Goal: Task Accomplishment & Management: Manage account settings

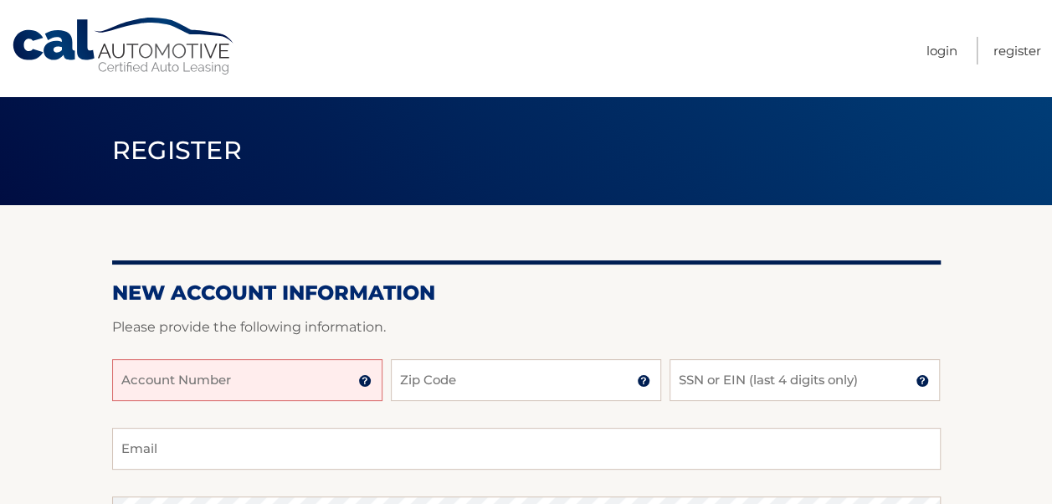
scroll to position [84, 0]
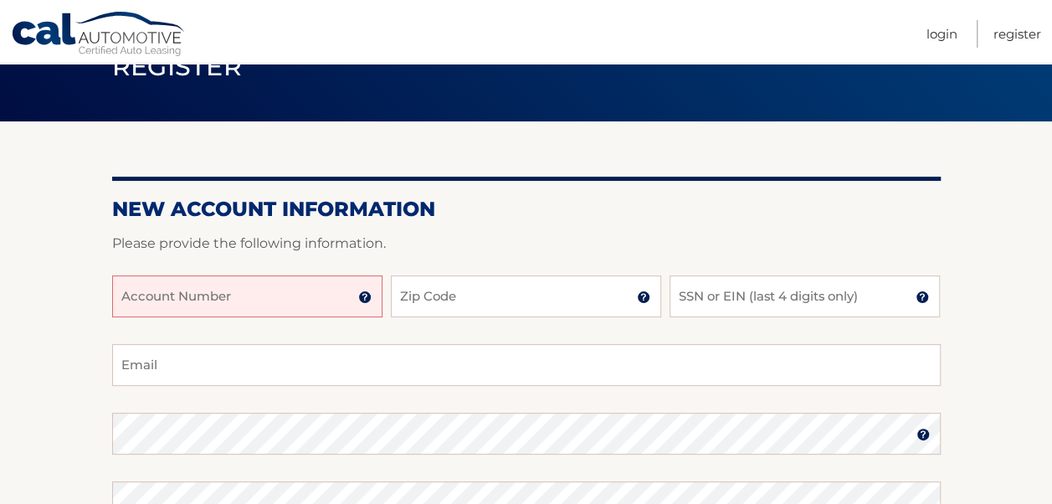
click at [261, 288] on input "Account Number" at bounding box center [247, 296] width 270 height 42
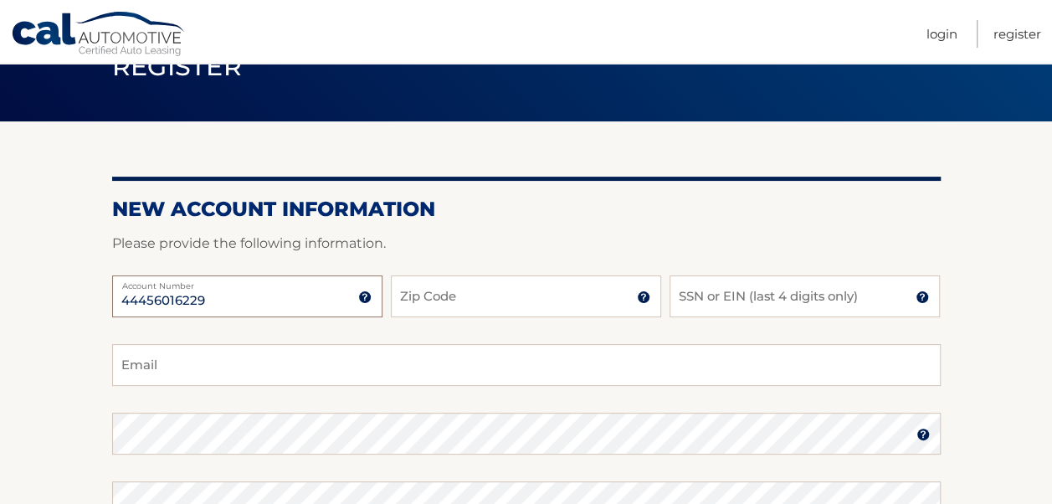
type input "44456016229"
click at [471, 300] on input "Zip Code" at bounding box center [526, 296] width 270 height 42
type input "11743"
click at [723, 299] on input "SSN or EIN (last 4 digits only)" at bounding box center [804, 296] width 270 height 42
type input "8048"
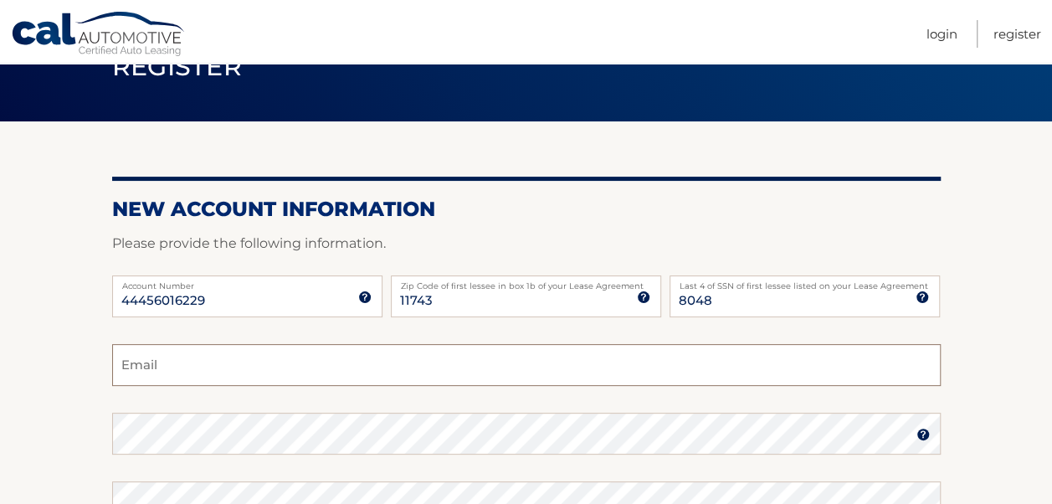
click at [508, 370] on input "Email" at bounding box center [526, 365] width 828 height 42
type input "scott@burmanre.com"
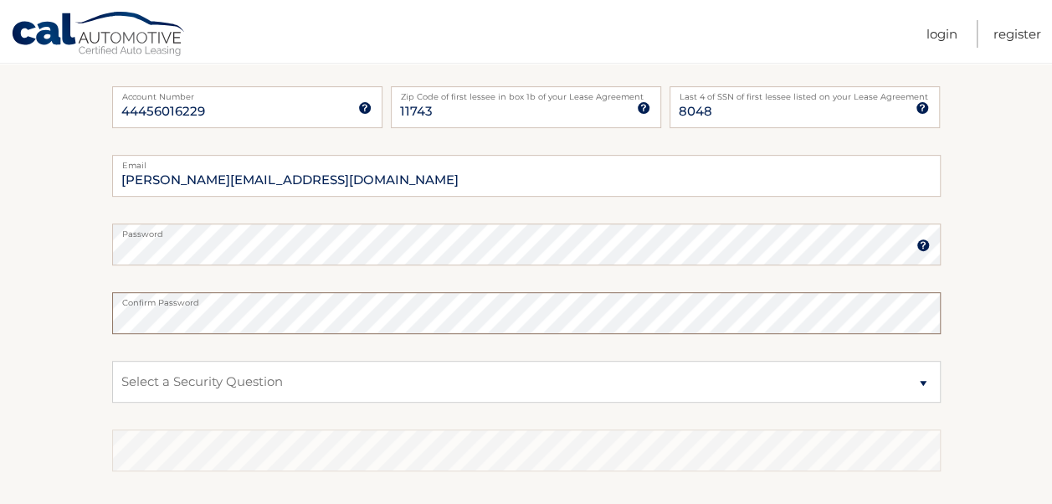
scroll to position [335, 0]
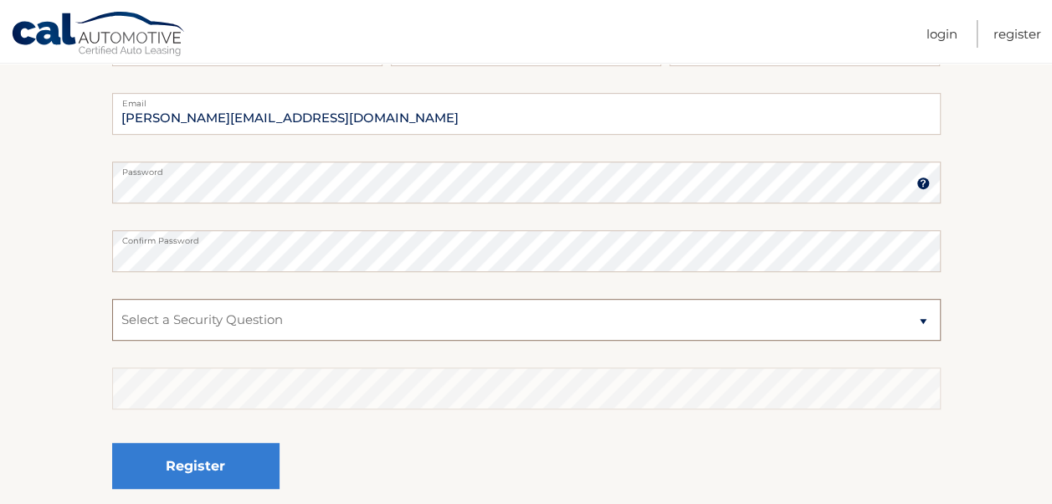
click at [925, 316] on select "Select a Security Question What was the name of your elementary school? What is…" at bounding box center [526, 320] width 828 height 42
select select "1"
click at [112, 299] on select "Select a Security Question What was the name of your elementary school? What is…" at bounding box center [526, 320] width 828 height 42
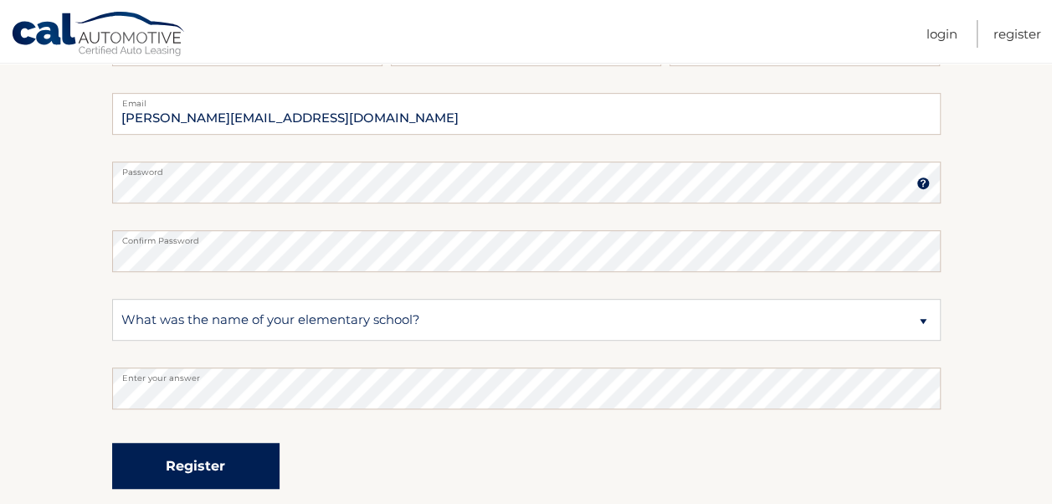
click at [226, 478] on button "Register" at bounding box center [195, 466] width 167 height 46
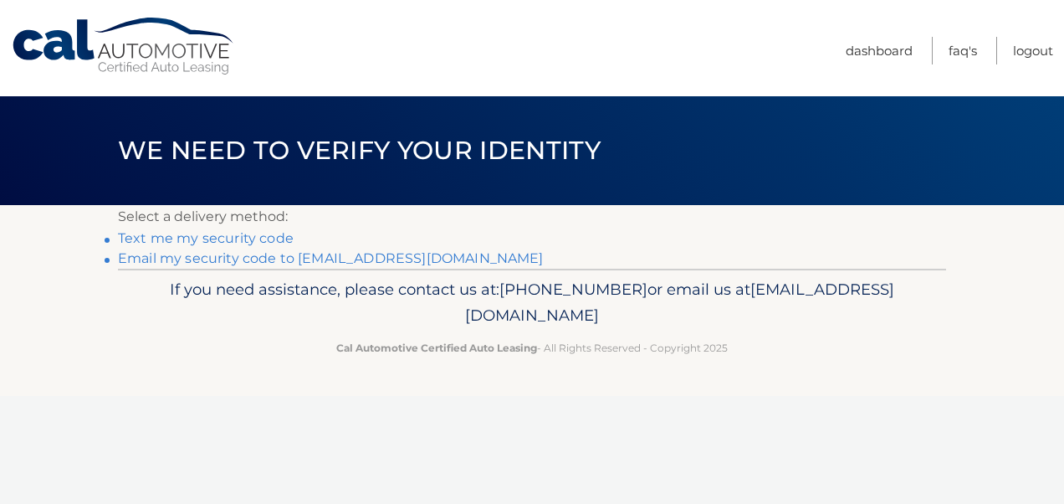
click at [249, 238] on link "Text me my security code" at bounding box center [206, 238] width 176 height 16
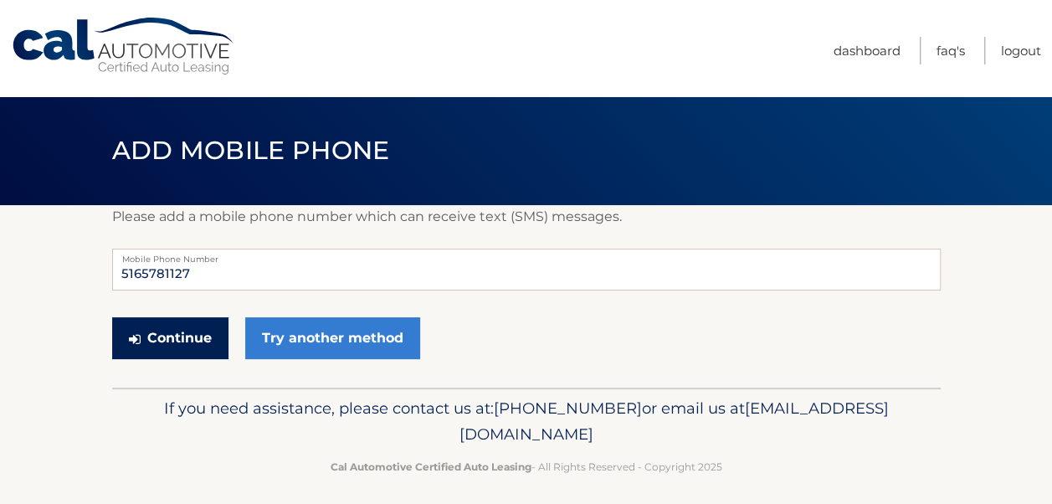
click at [177, 345] on button "Continue" at bounding box center [170, 338] width 116 height 42
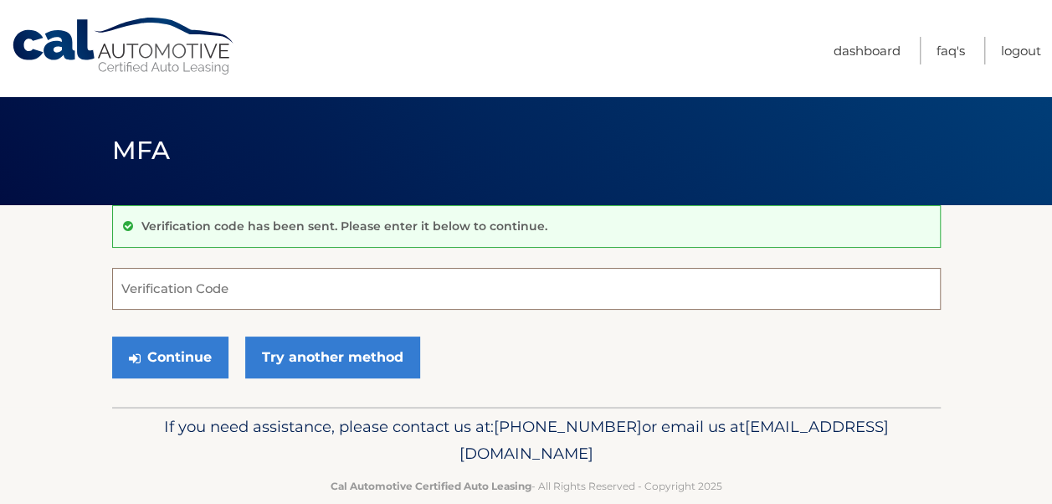
click at [163, 298] on input "Verification Code" at bounding box center [526, 289] width 828 height 42
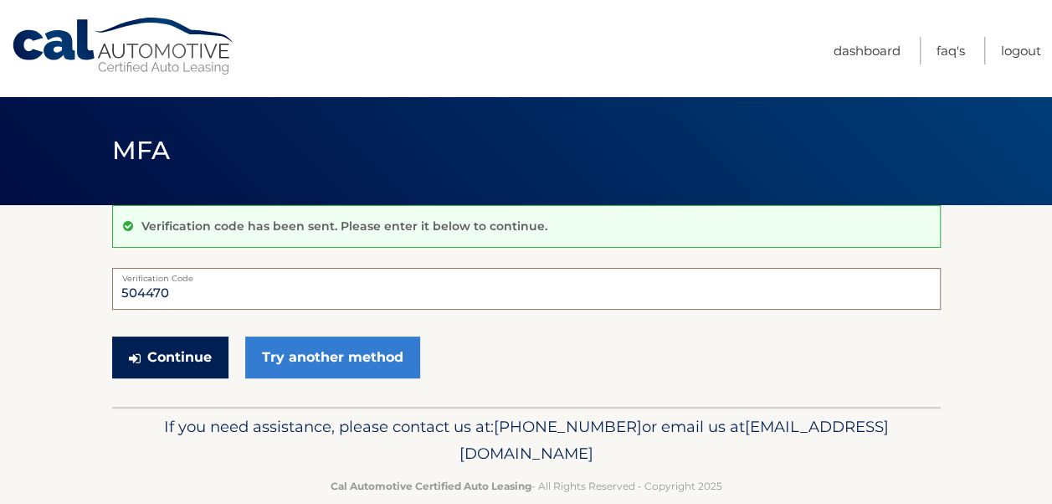
type input "504470"
click at [191, 358] on button "Continue" at bounding box center [170, 357] width 116 height 42
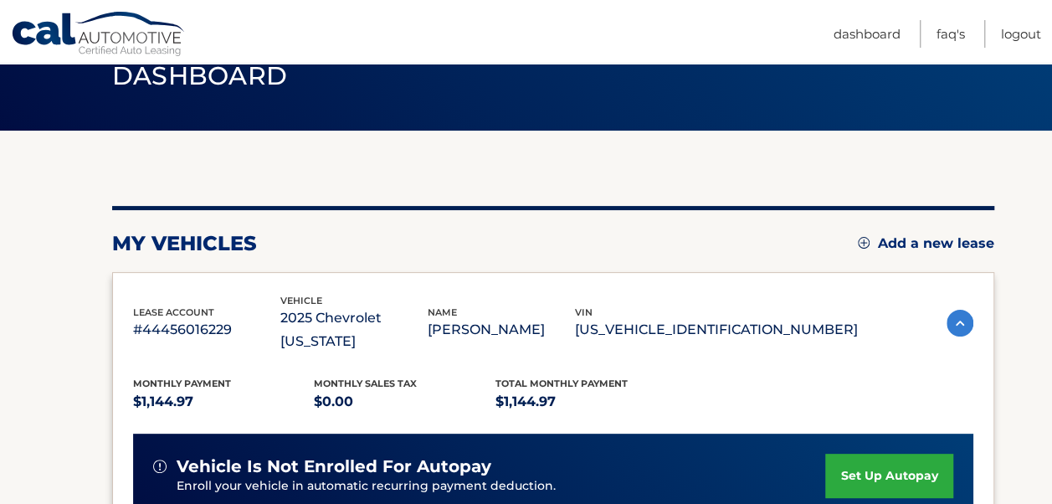
scroll to position [167, 0]
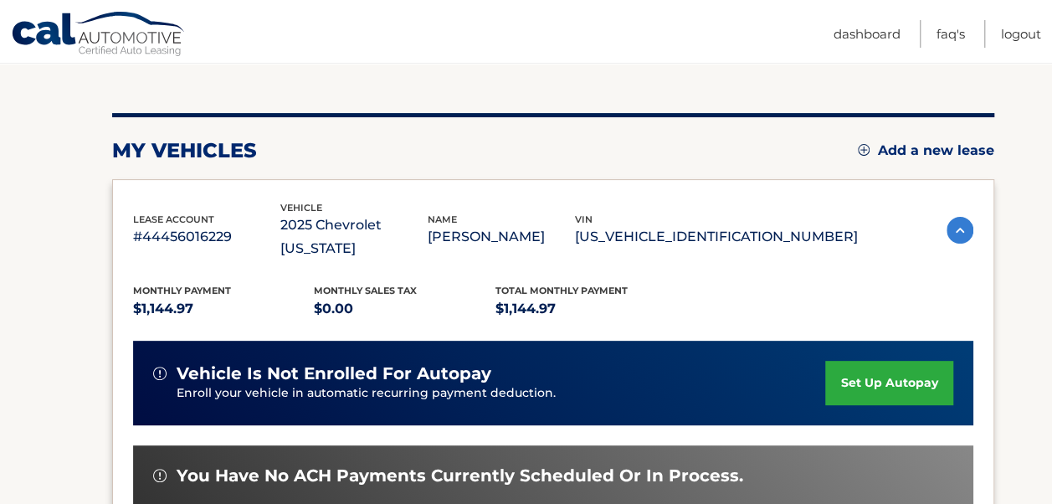
click at [858, 361] on link "set up autopay" at bounding box center [888, 383] width 127 height 44
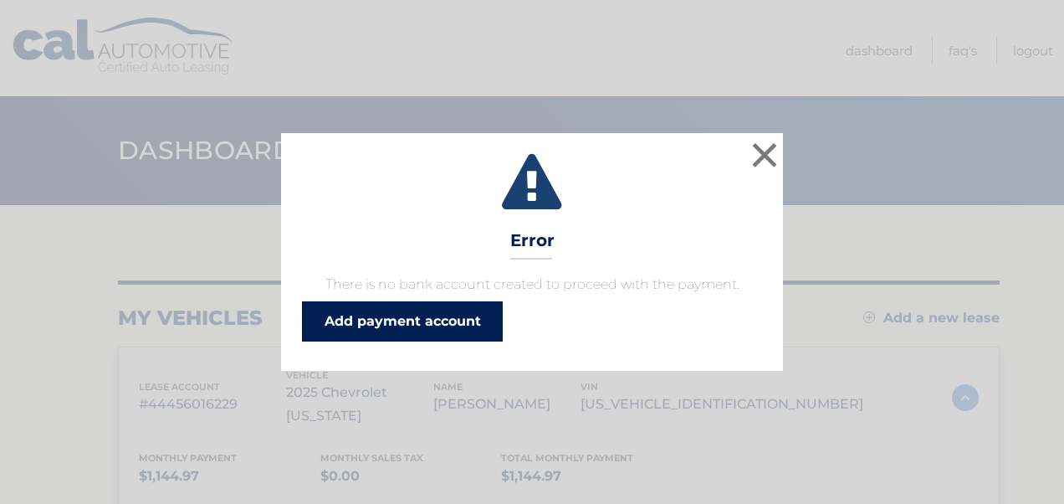
click at [377, 314] on link "Add payment account" at bounding box center [402, 321] width 201 height 40
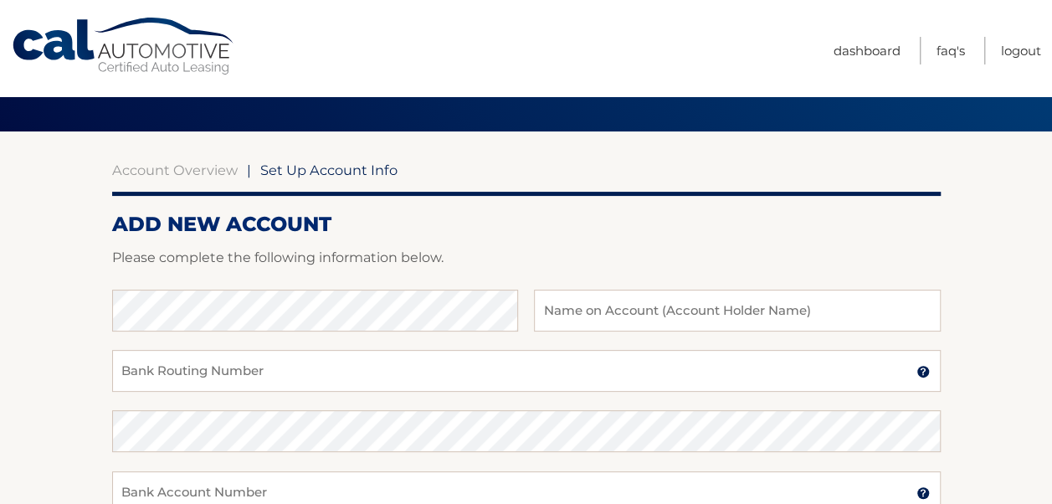
scroll to position [167, 0]
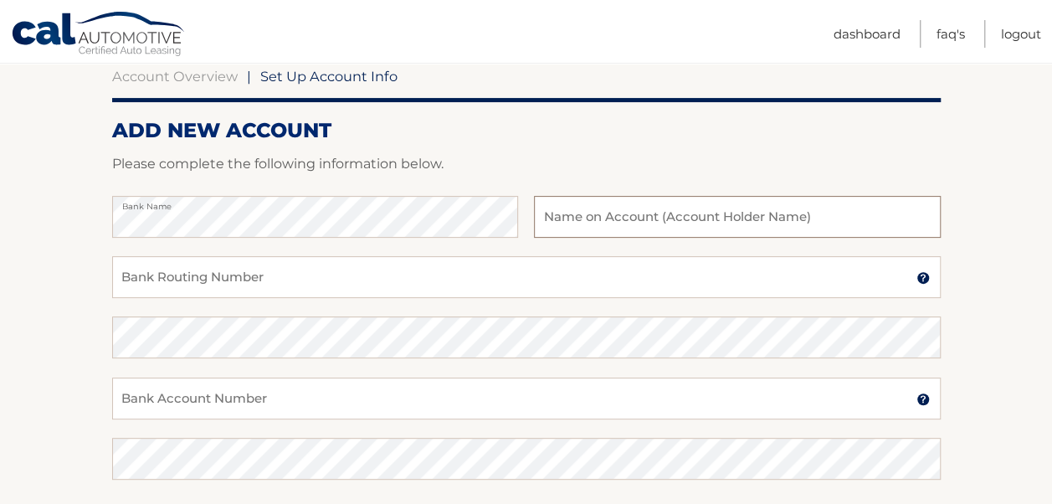
click at [611, 225] on input "text" at bounding box center [737, 217] width 406 height 42
type input "[PERSON_NAME]"
click at [397, 271] on input "Bank Routing Number" at bounding box center [526, 277] width 828 height 42
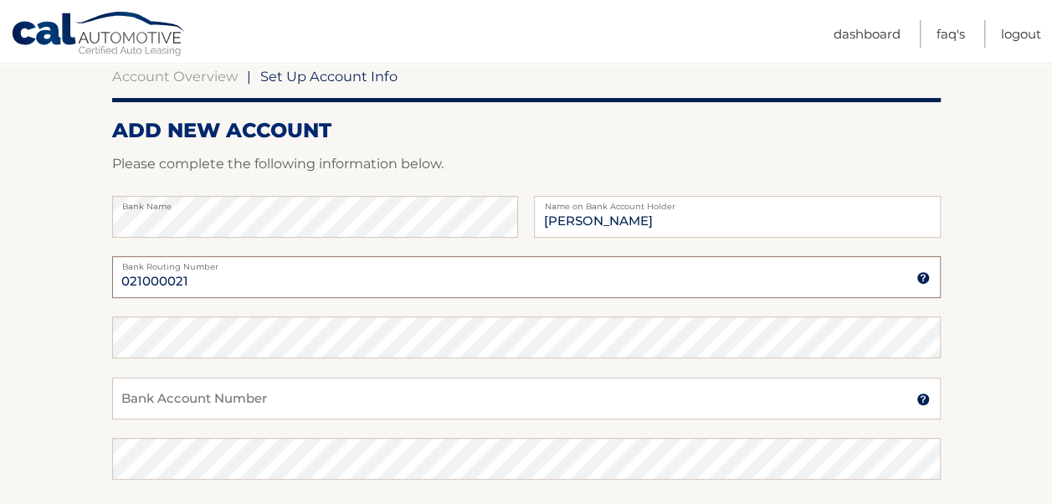
type input "021000021"
click at [382, 397] on input "Bank Account Number" at bounding box center [526, 398] width 828 height 42
type input "759105422"
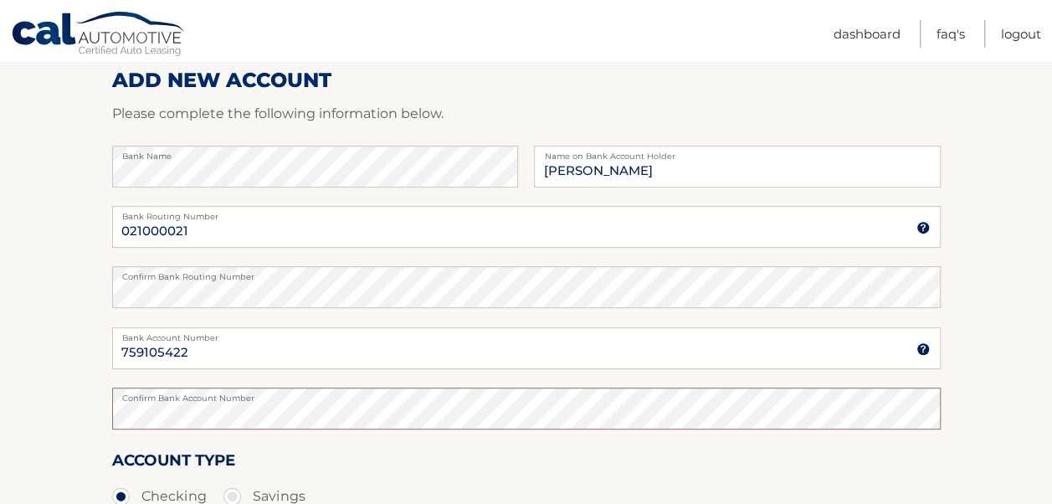
scroll to position [335, 0]
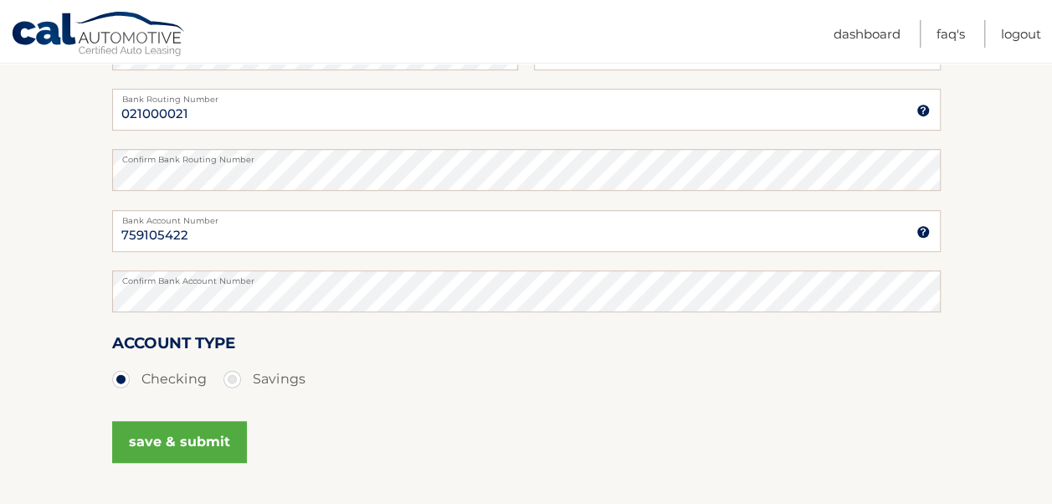
click at [185, 436] on button "save & submit" at bounding box center [179, 442] width 135 height 42
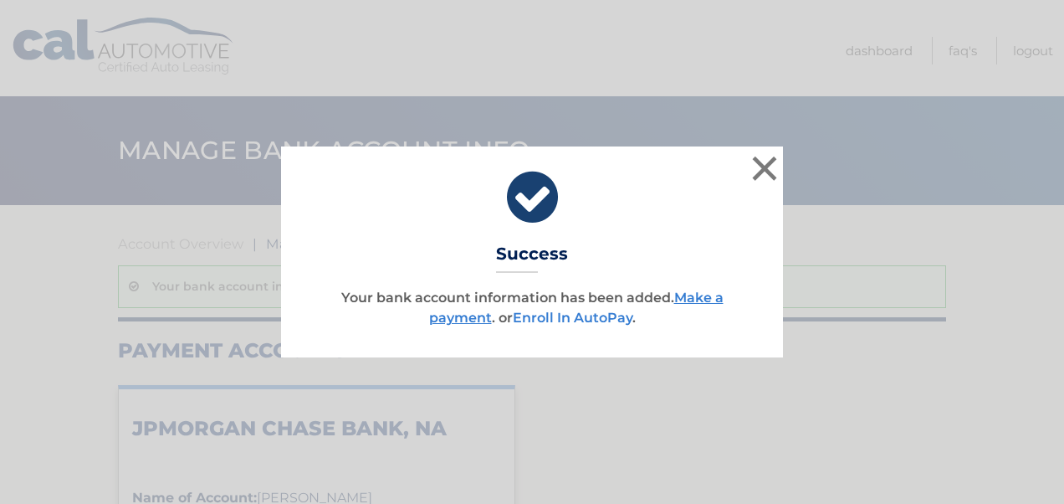
click at [618, 316] on link "Enroll In AutoPay" at bounding box center [573, 318] width 120 height 16
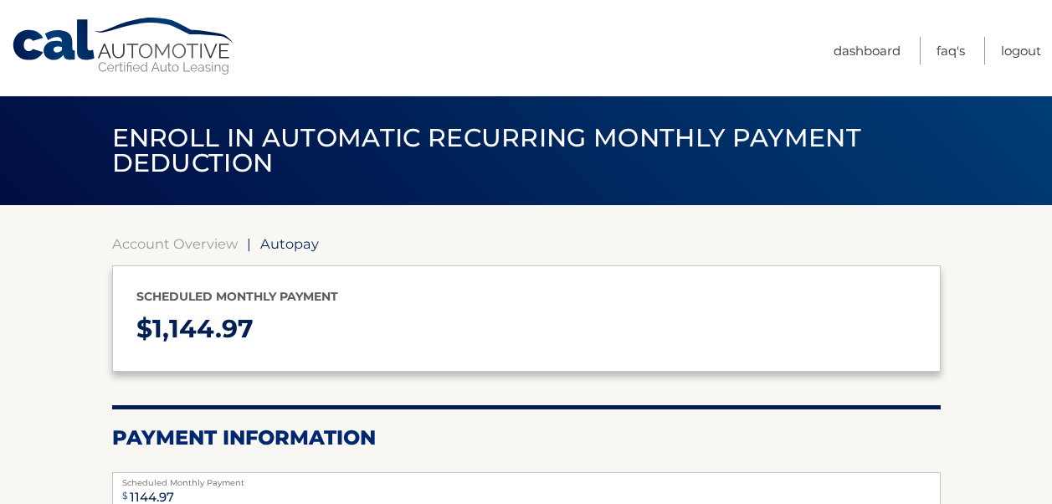
select select "ODdjOTRjOGMtYmEyNS00YzE3LWI4NDctOWQ0ZTQ3NDM1ODFl"
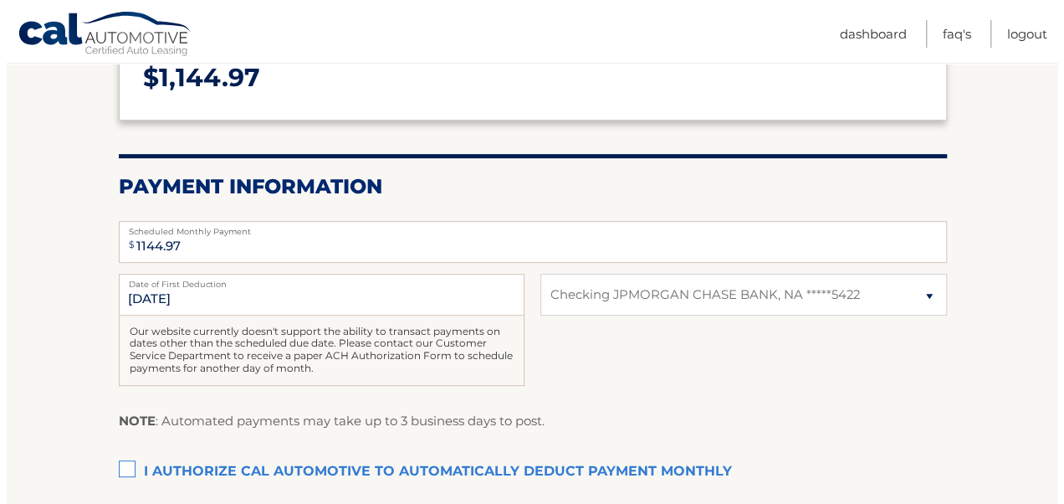
scroll to position [335, 0]
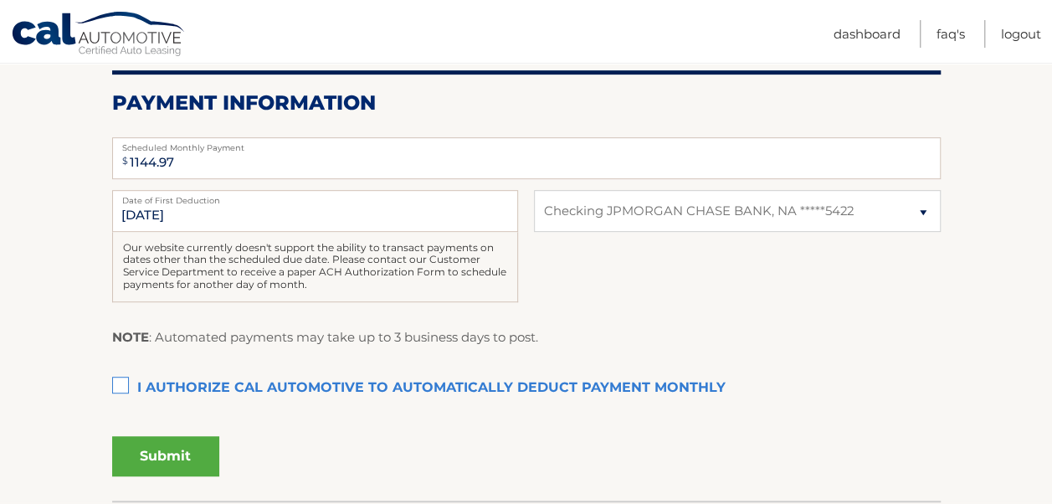
click at [122, 378] on label "I authorize cal automotive to automatically deduct payment monthly This checkbo…" at bounding box center [526, 388] width 828 height 33
click at [0, 0] on input "I authorize cal automotive to automatically deduct payment monthly This checkbo…" at bounding box center [0, 0] width 0 height 0
click at [195, 457] on button "Submit" at bounding box center [165, 456] width 107 height 40
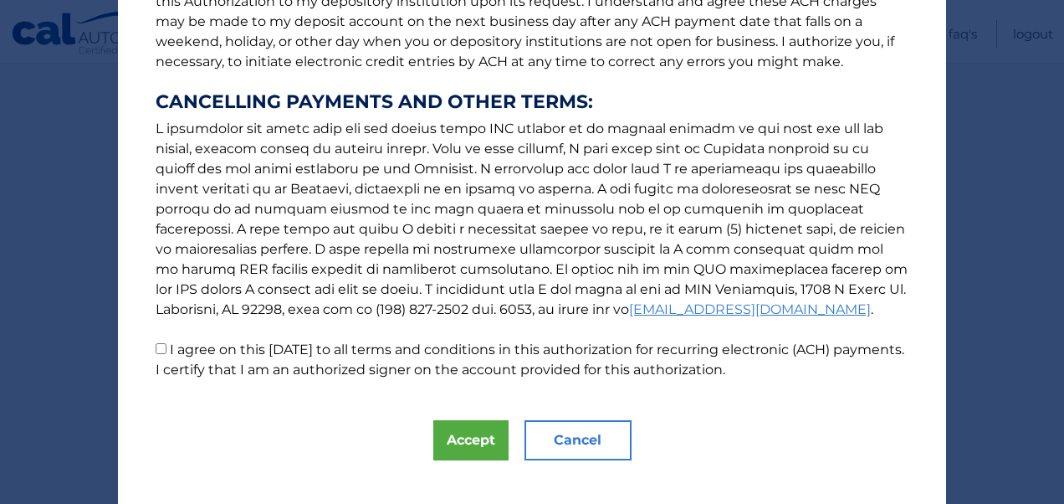
scroll to position [286, 0]
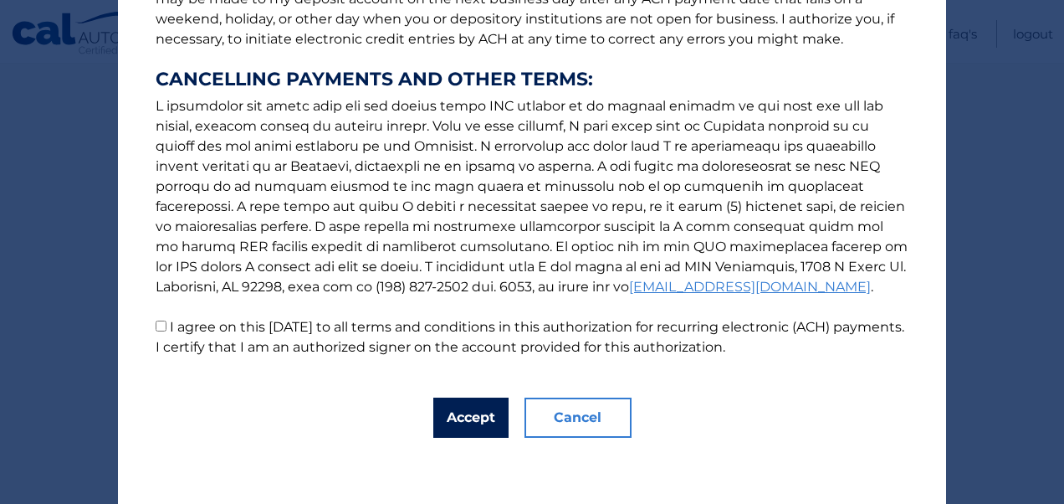
click at [461, 420] on button "Accept" at bounding box center [470, 417] width 75 height 40
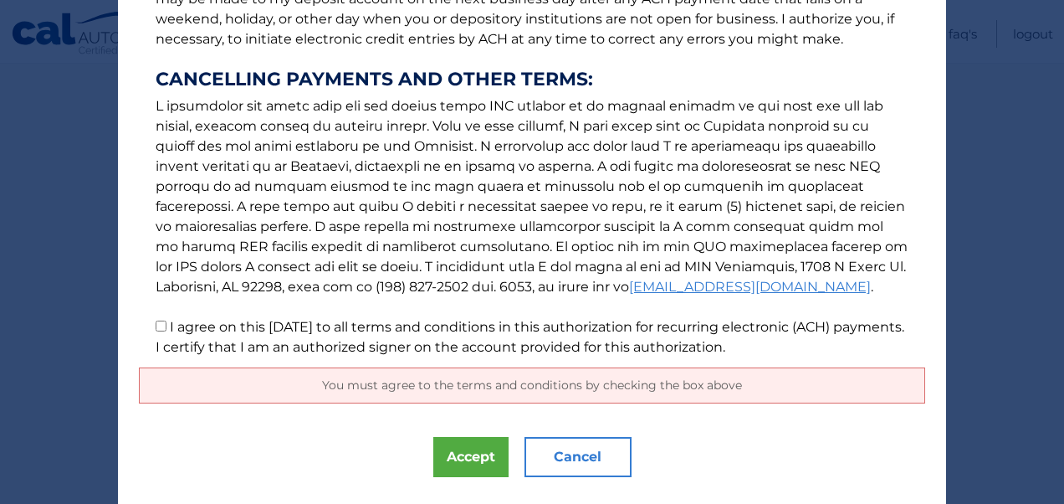
click at [149, 333] on p "The words "I" "me" and "my" mean any identified Customer who signs this Authori…" at bounding box center [532, 52] width 787 height 609
click at [159, 325] on input "I agree on this 09/29/2025 to all terms and conditions in this authorization fo…" at bounding box center [161, 325] width 11 height 11
checkbox input "true"
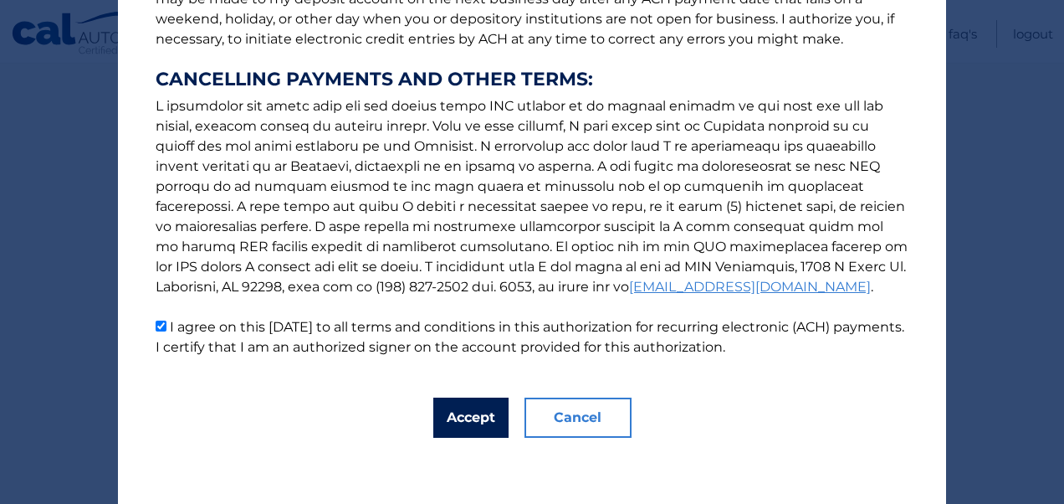
click at [446, 420] on button "Accept" at bounding box center [470, 417] width 75 height 40
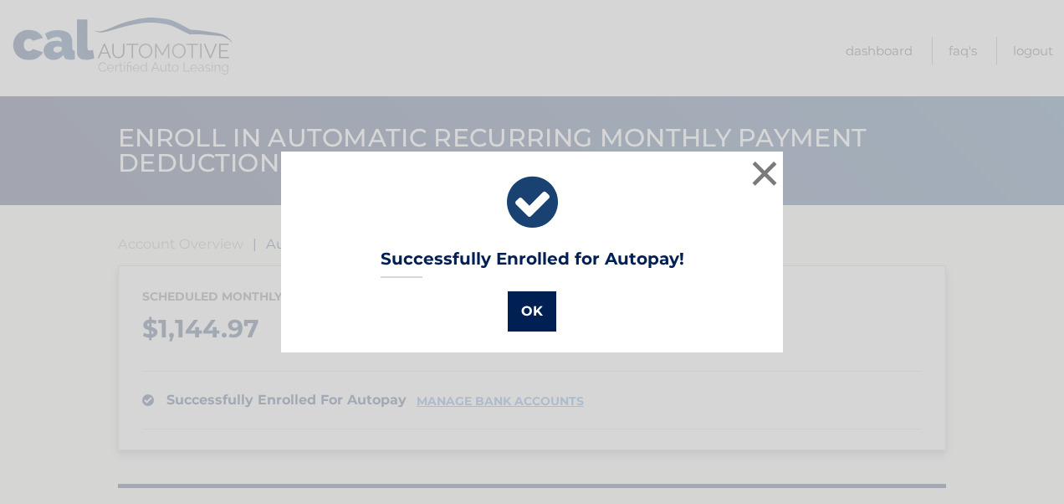
click at [517, 315] on button "OK" at bounding box center [532, 311] width 49 height 40
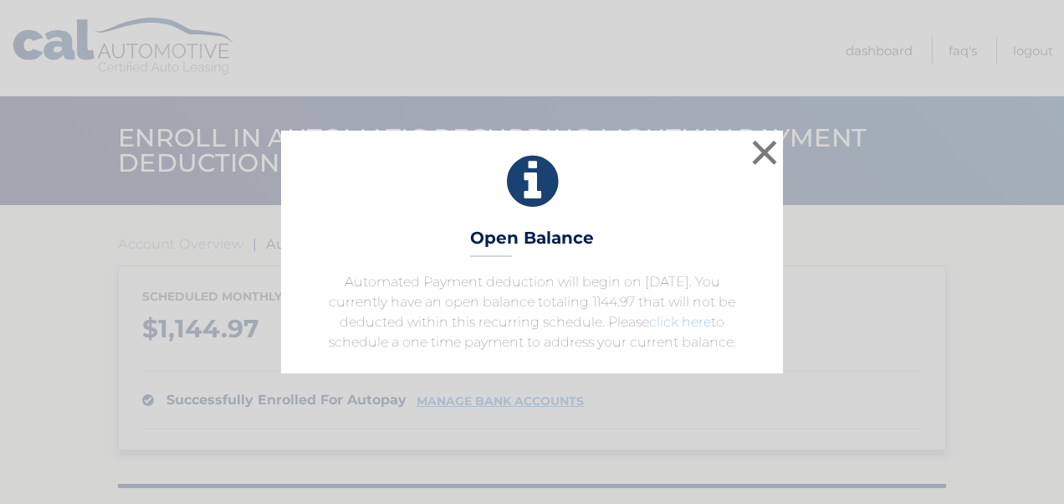
click at [664, 323] on link "click here" at bounding box center [680, 322] width 62 height 16
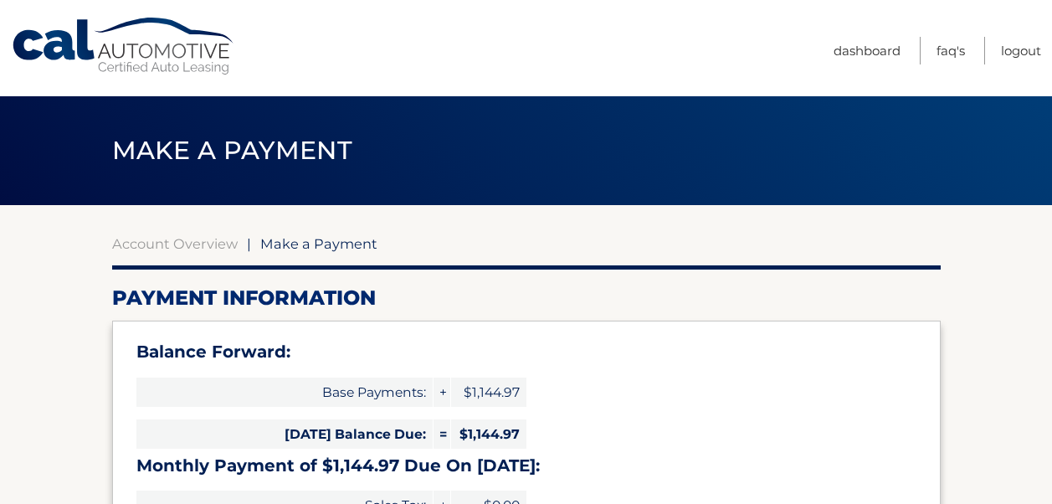
select select "ODdjOTRjOGMtYmEyNS00YzE3LWI4NDctOWQ0ZTQ3NDM1ODFl"
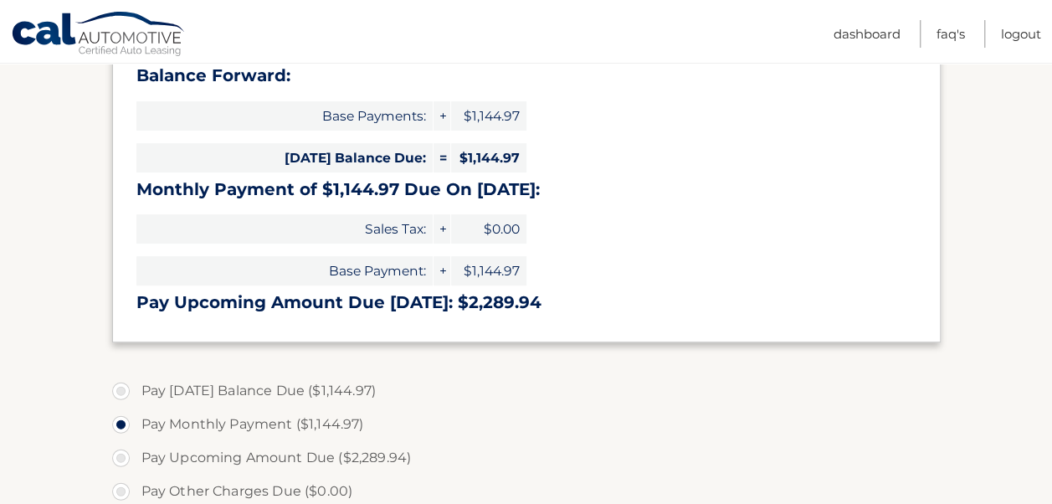
scroll to position [251, 0]
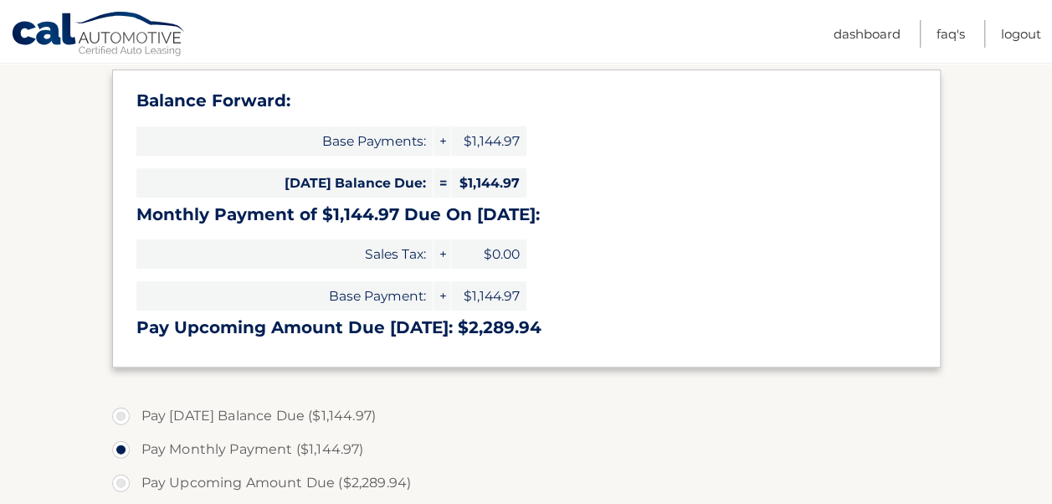
click at [123, 415] on label "Pay [DATE] Balance Due ($1,144.97)" at bounding box center [526, 415] width 828 height 33
click at [123, 415] on input "Pay [DATE] Balance Due ($1,144.97)" at bounding box center [127, 412] width 17 height 27
radio input "true"
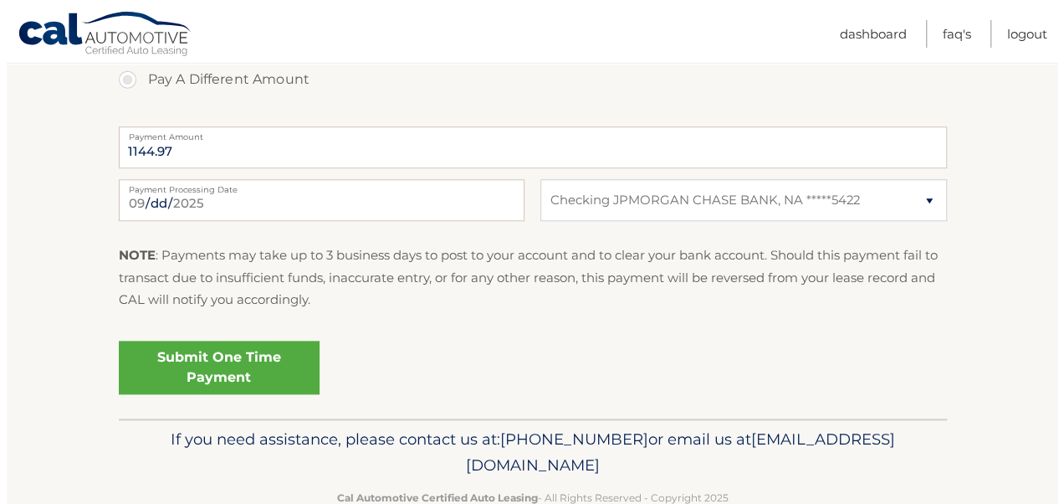
scroll to position [753, 0]
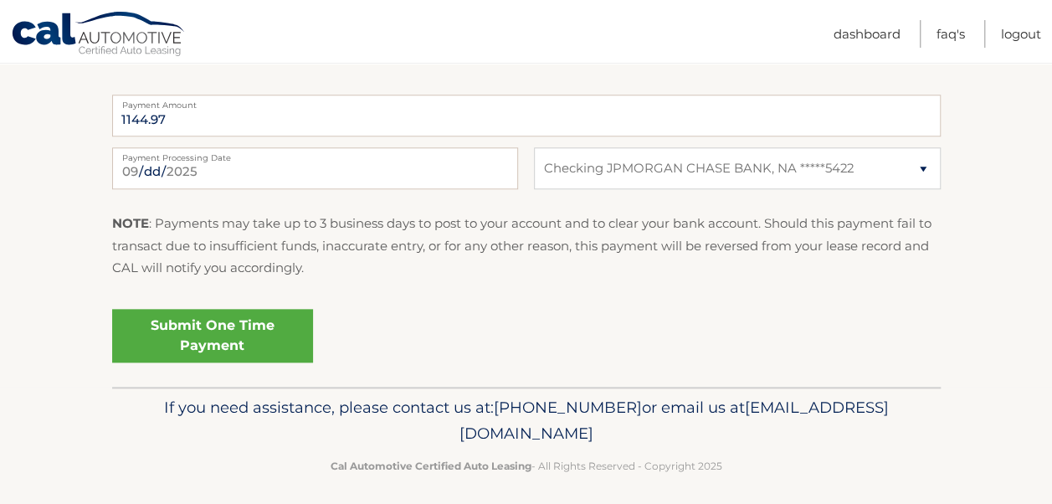
click at [227, 336] on link "Submit One Time Payment" at bounding box center [212, 336] width 201 height 54
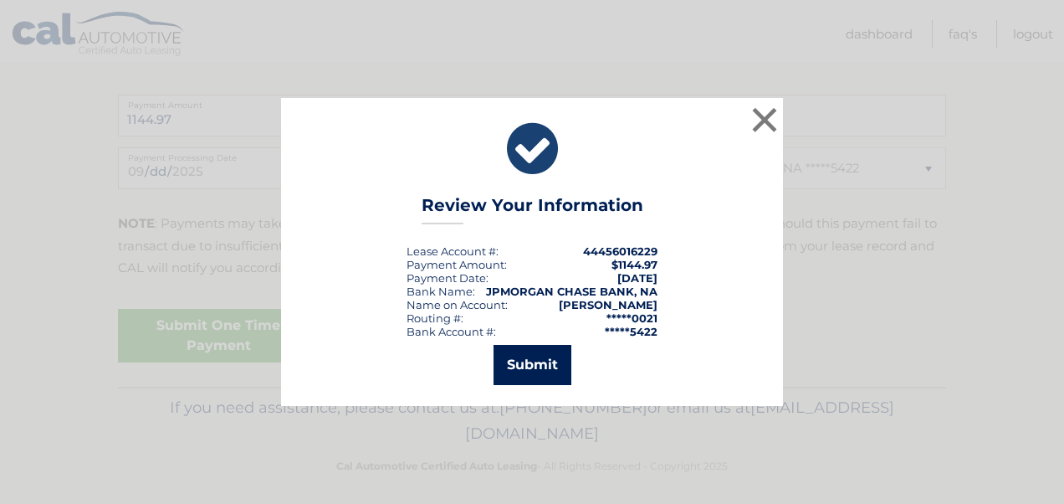
click at [527, 366] on button "Submit" at bounding box center [533, 365] width 78 height 40
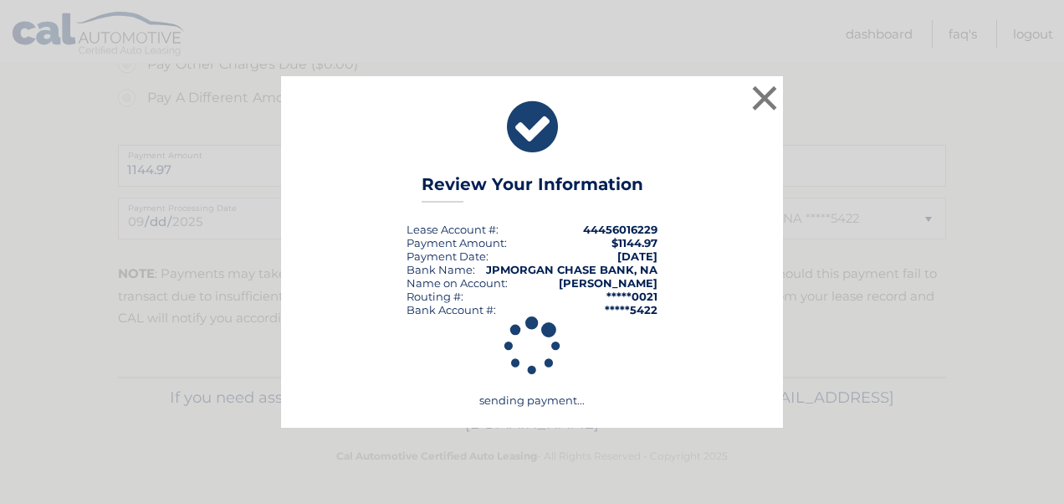
scroll to position [702, 0]
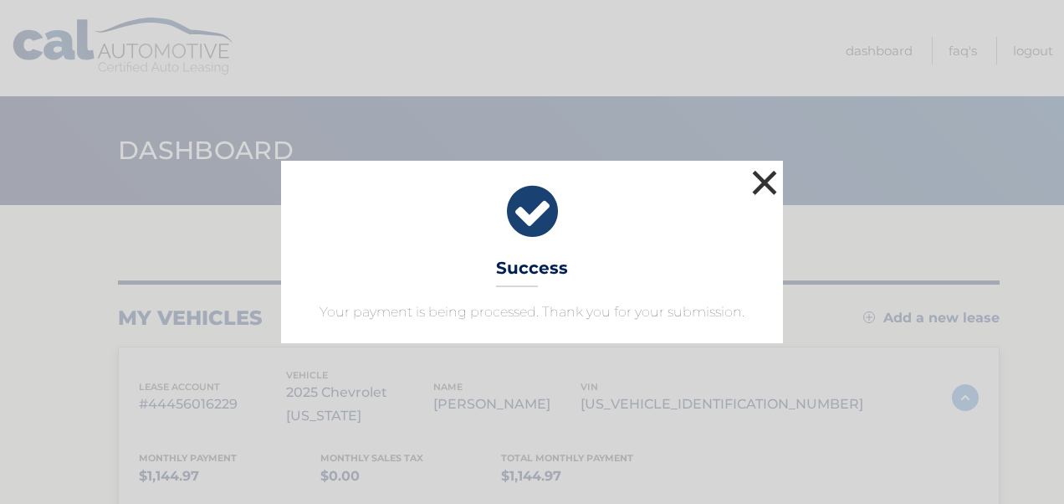
click at [766, 176] on button "×" at bounding box center [764, 182] width 33 height 33
